Goal: Task Accomplishment & Management: Use online tool/utility

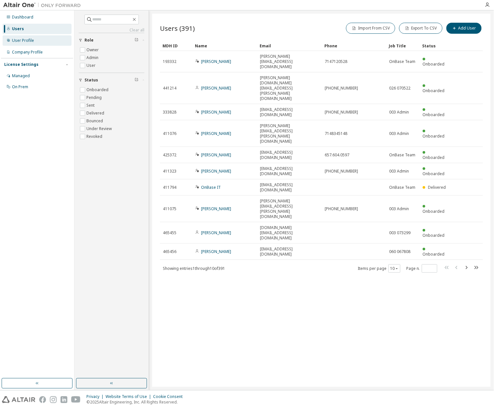
click at [23, 40] on div "User Profile" at bounding box center [23, 40] width 22 height 5
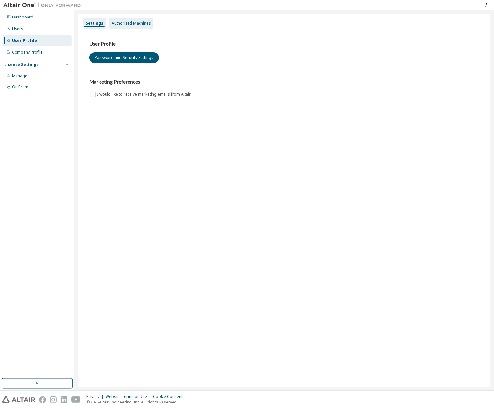
click at [133, 24] on div "Authorized Machines" at bounding box center [131, 23] width 39 height 5
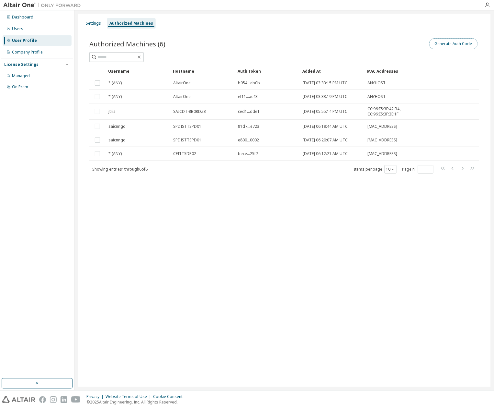
click at [456, 45] on button "Generate Auth Code" at bounding box center [454, 43] width 49 height 11
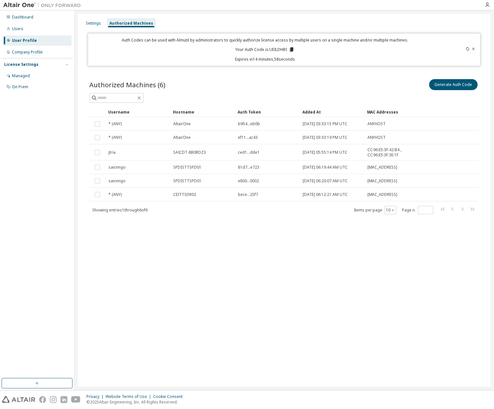
click at [281, 51] on p "Your Auth Code is: [PERSON_NAME]" at bounding box center [265, 50] width 59 height 6
copy p "UEILDHBI"
click at [454, 85] on button "Generate Auth Code" at bounding box center [454, 84] width 49 height 11
click at [450, 87] on button "Generate Auth Code" at bounding box center [454, 84] width 49 height 11
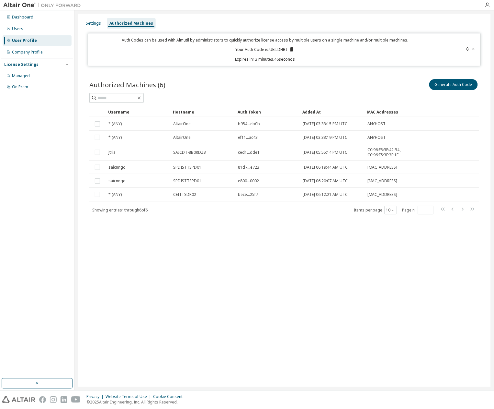
click at [468, 49] on icon at bounding box center [468, 49] width 4 height 4
click at [279, 48] on p "Your Auth Code is: 5KK8RMTH" at bounding box center [265, 50] width 62 height 6
click at [280, 48] on p "Your Auth Code is: 5KK8RMTH" at bounding box center [265, 50] width 62 height 6
copy p "5KK8RMTH"
